Goal: Information Seeking & Learning: Compare options

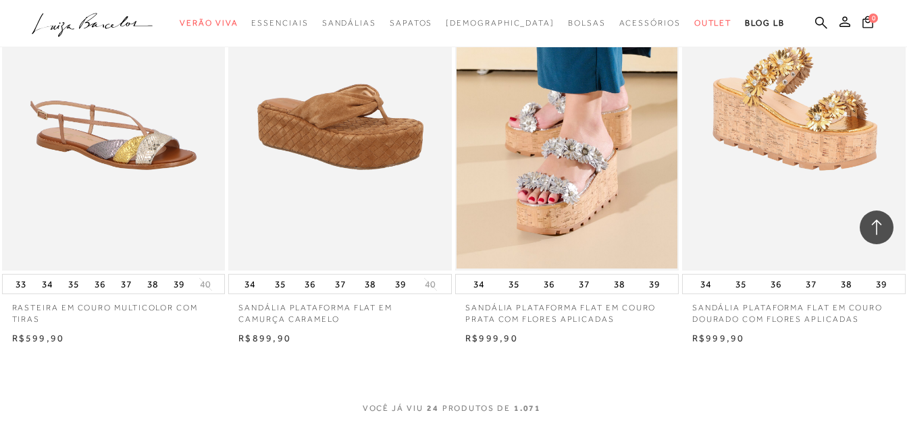
scroll to position [2342, 0]
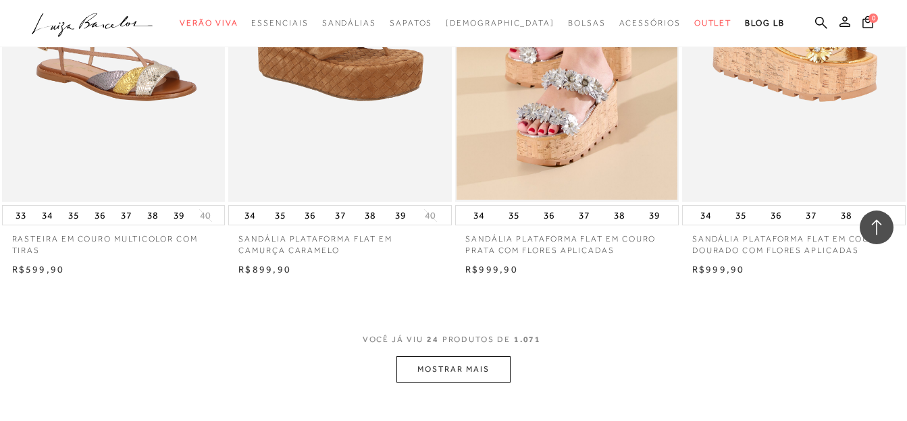
click at [504, 361] on button "MOSTRAR MAIS" at bounding box center [452, 370] width 113 height 26
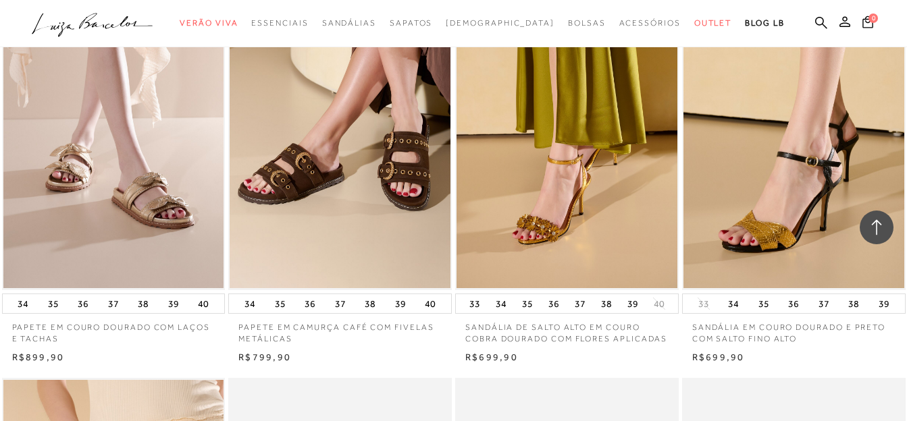
scroll to position [3169, 0]
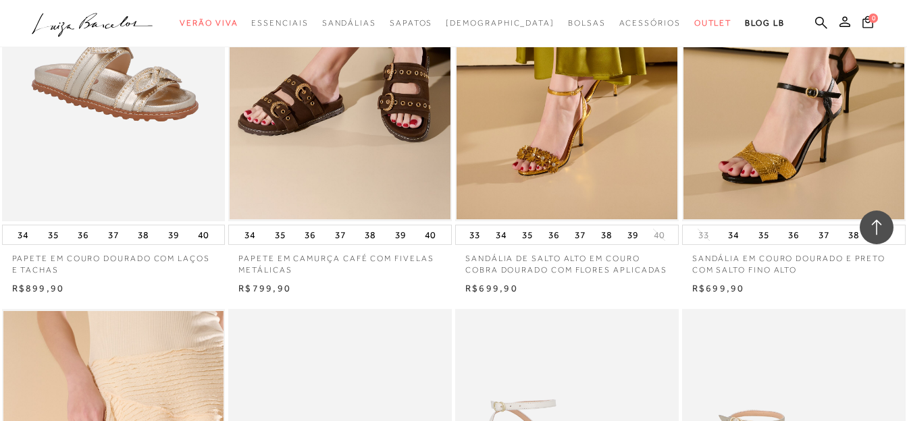
click at [186, 216] on img at bounding box center [114, 54] width 222 height 335
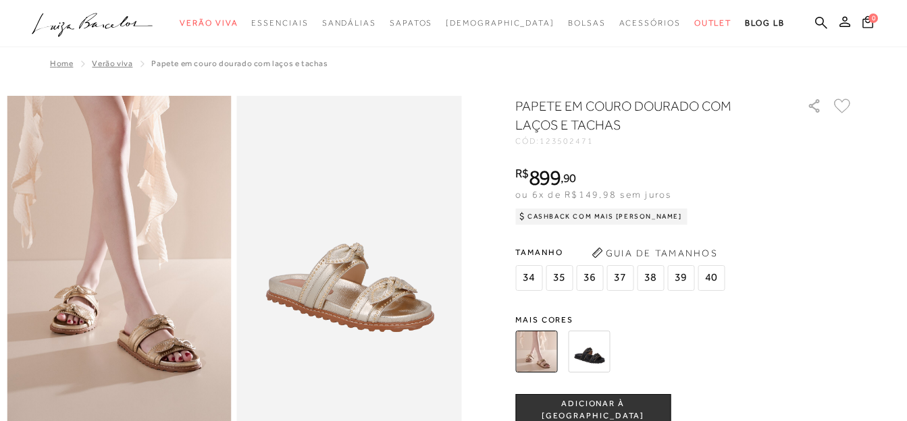
radio input "true"
click at [578, 352] on img at bounding box center [589, 352] width 42 height 42
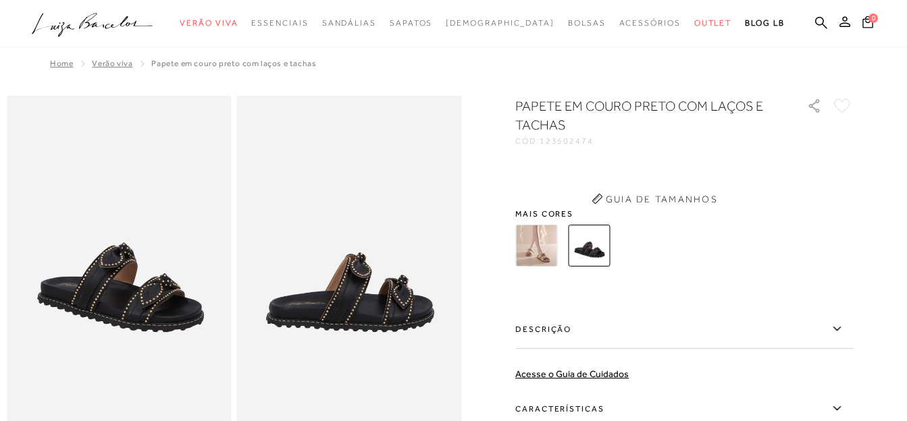
click at [604, 362] on div "PAPETE EM COURO PRETO COM LAÇOS E TACHAS CÓD: 123502474 × É necessário selecion…" at bounding box center [684, 328] width 338 height 463
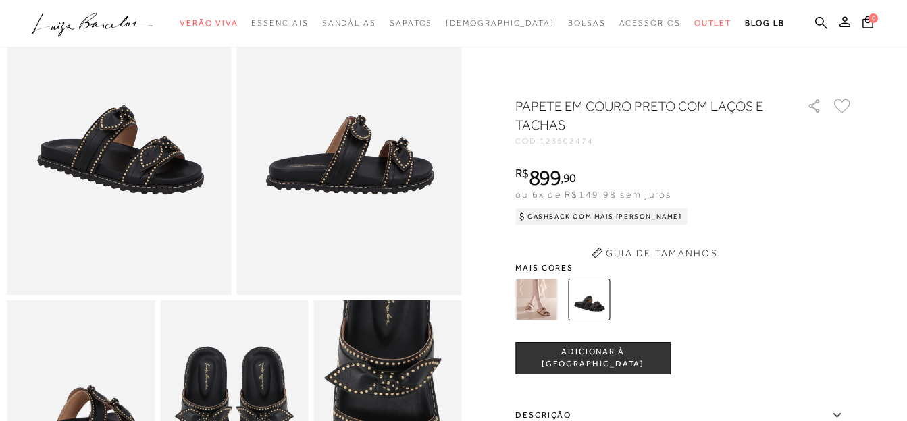
scroll to position [344, 0]
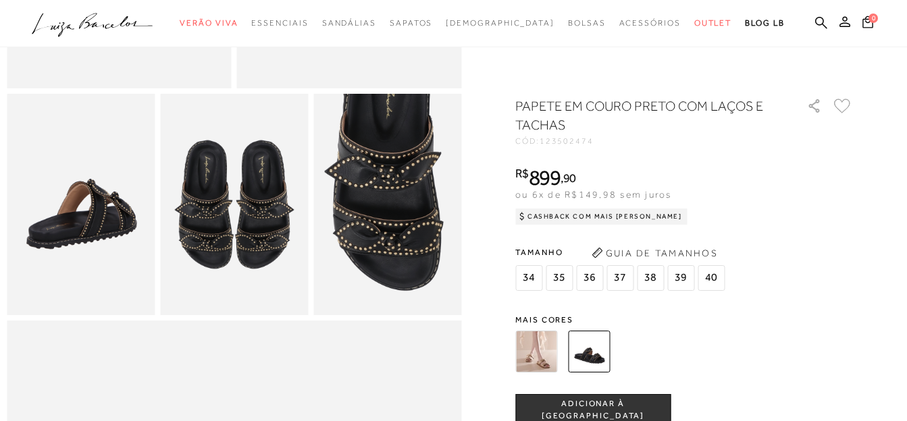
radio input "true"
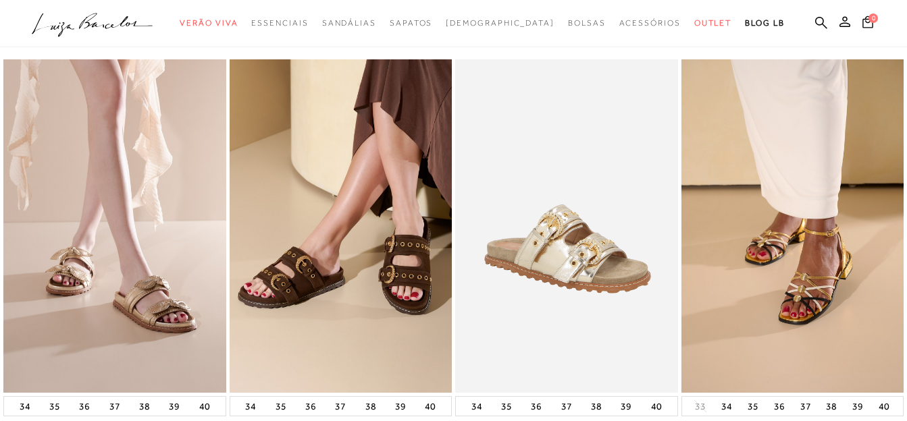
scroll to position [1584, 0]
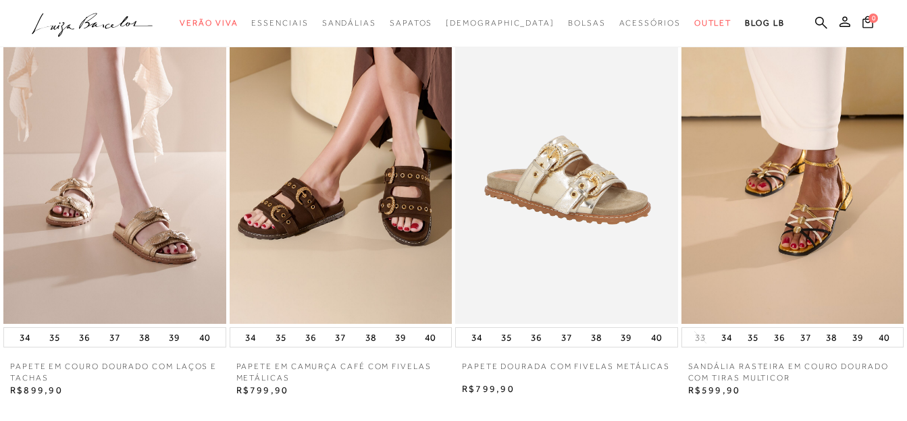
click at [422, 229] on img at bounding box center [341, 158] width 223 height 334
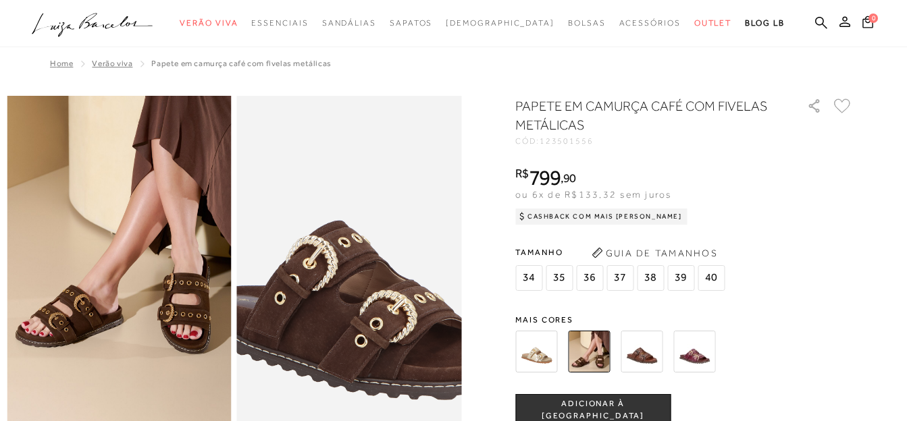
radio input "true"
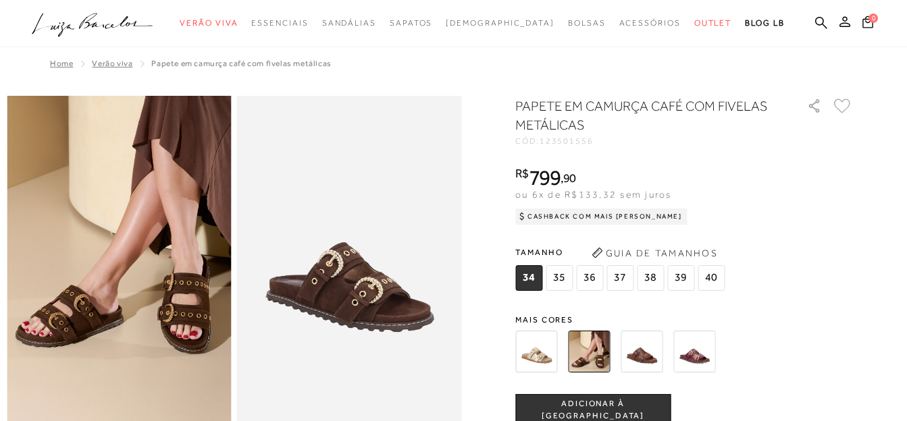
click at [649, 348] on img at bounding box center [642, 352] width 42 height 42
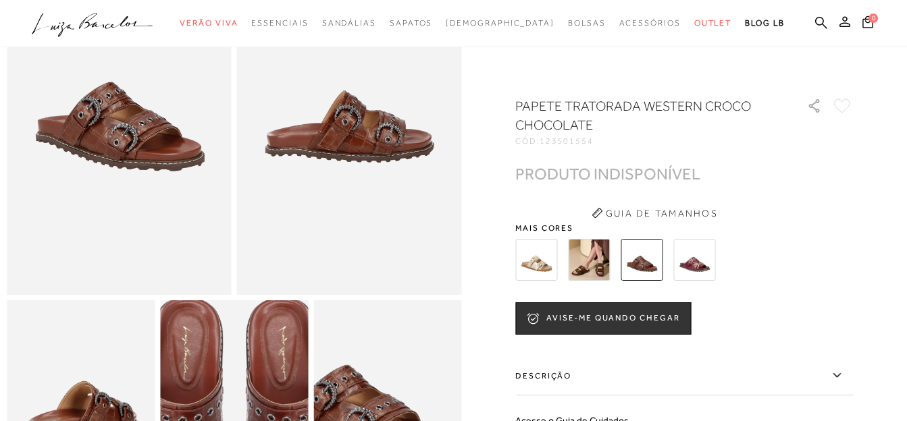
scroll to position [69, 0]
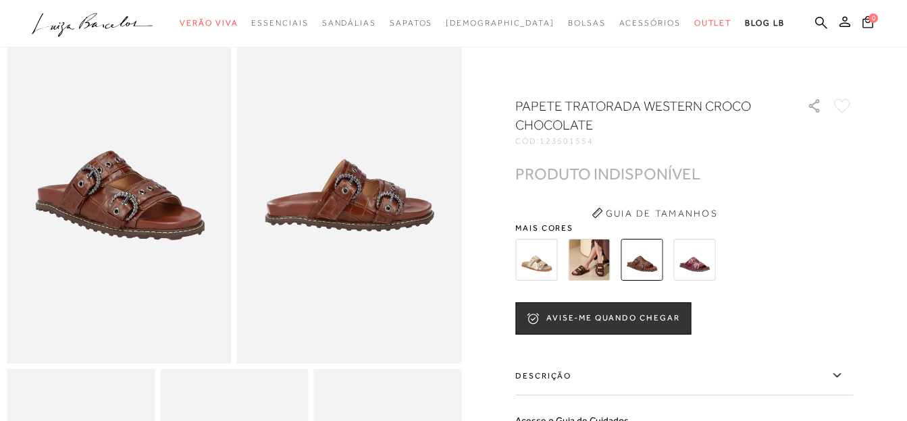
click at [580, 259] on img at bounding box center [589, 260] width 42 height 42
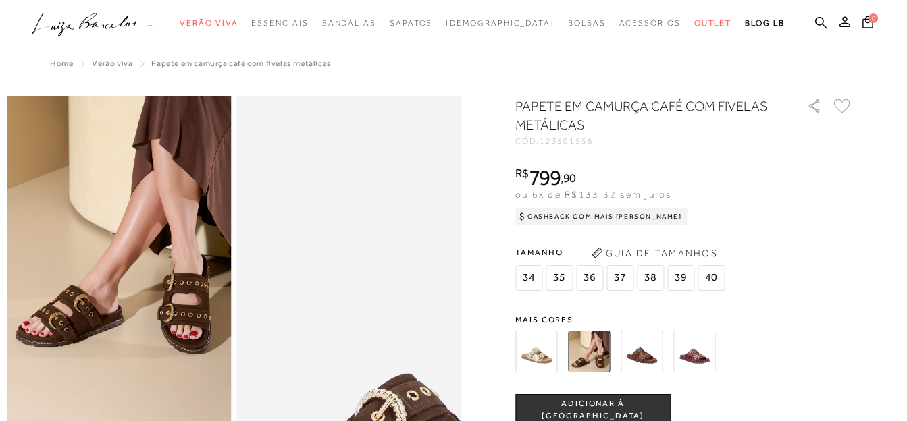
radio input "true"
